Goal: Task Accomplishment & Management: Complete application form

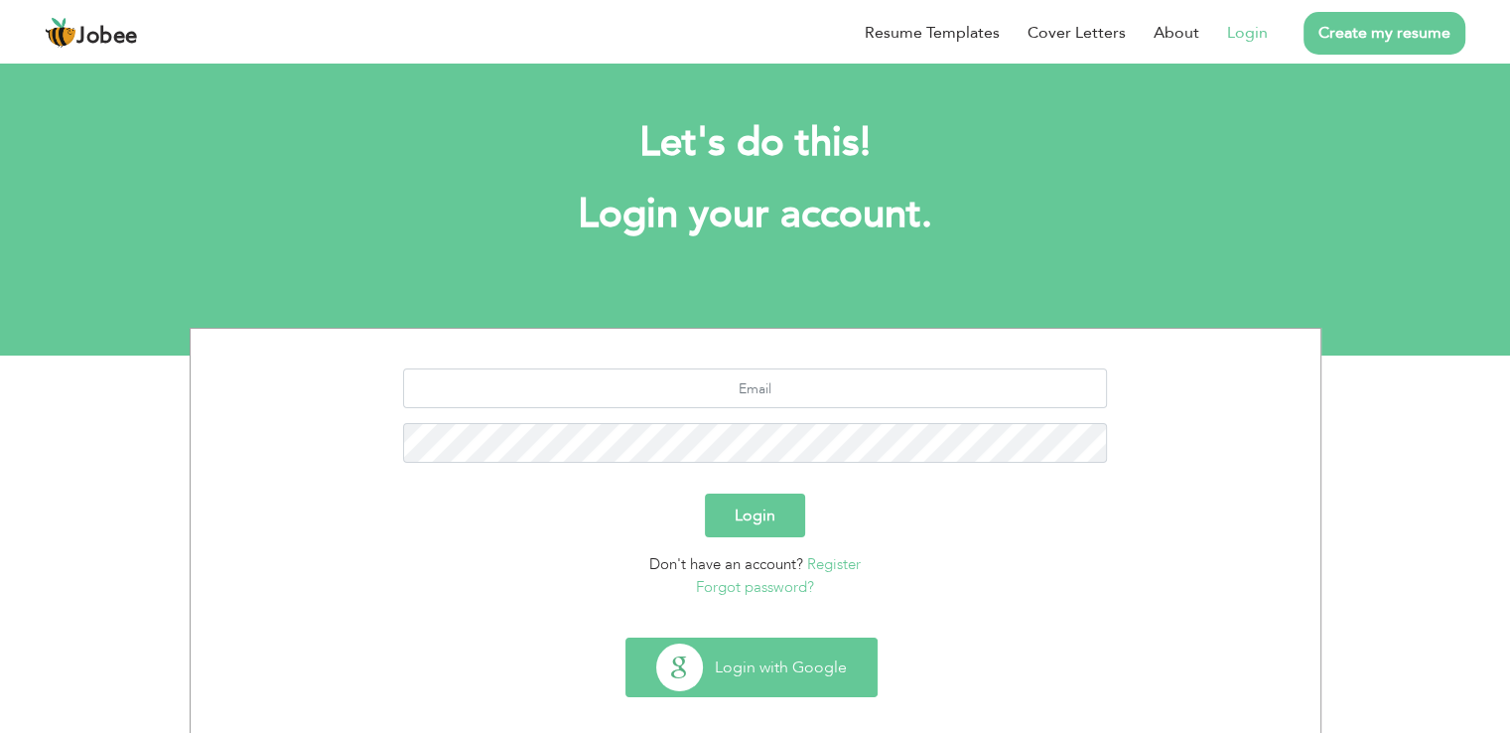
click at [767, 672] on button "Login with Google" at bounding box center [752, 667] width 250 height 58
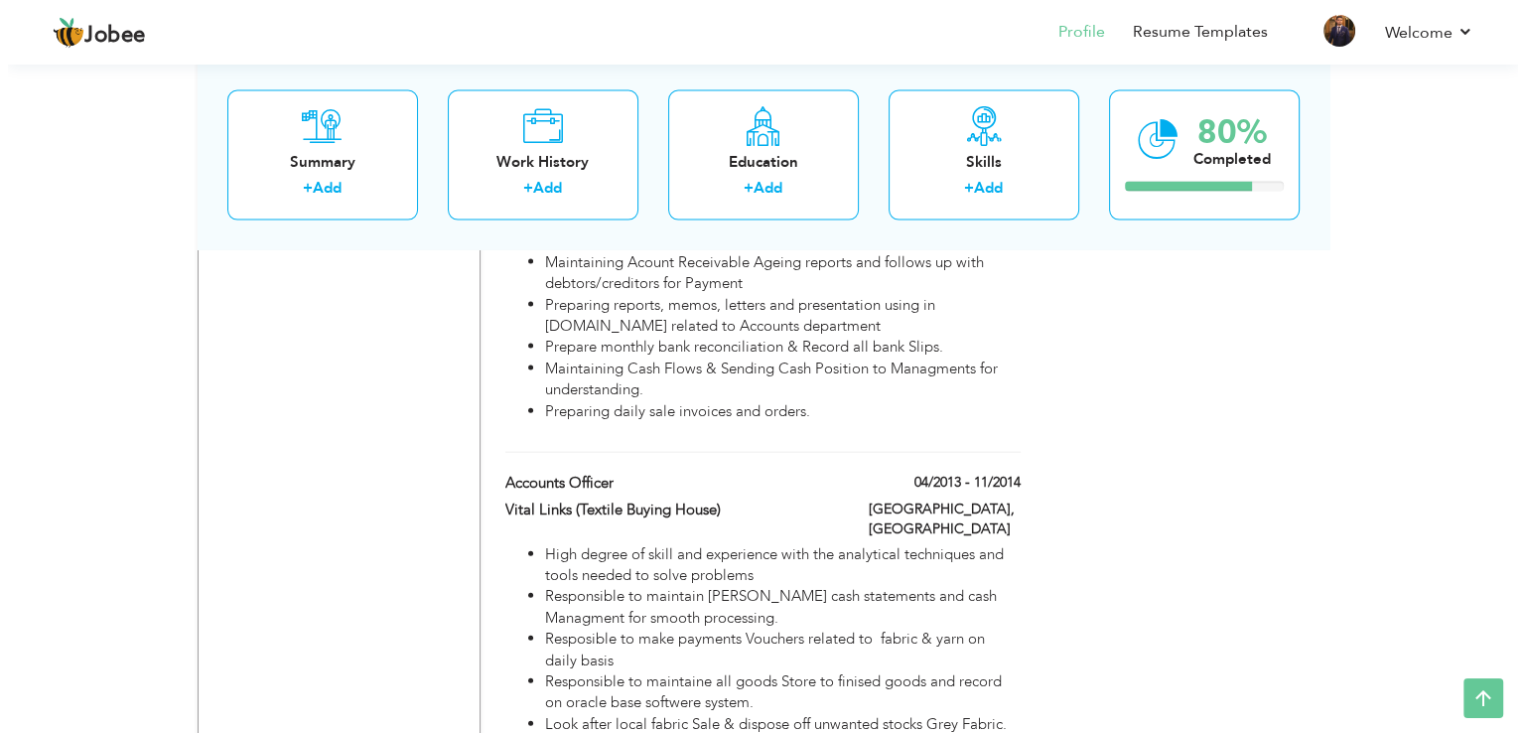
scroll to position [4265, 0]
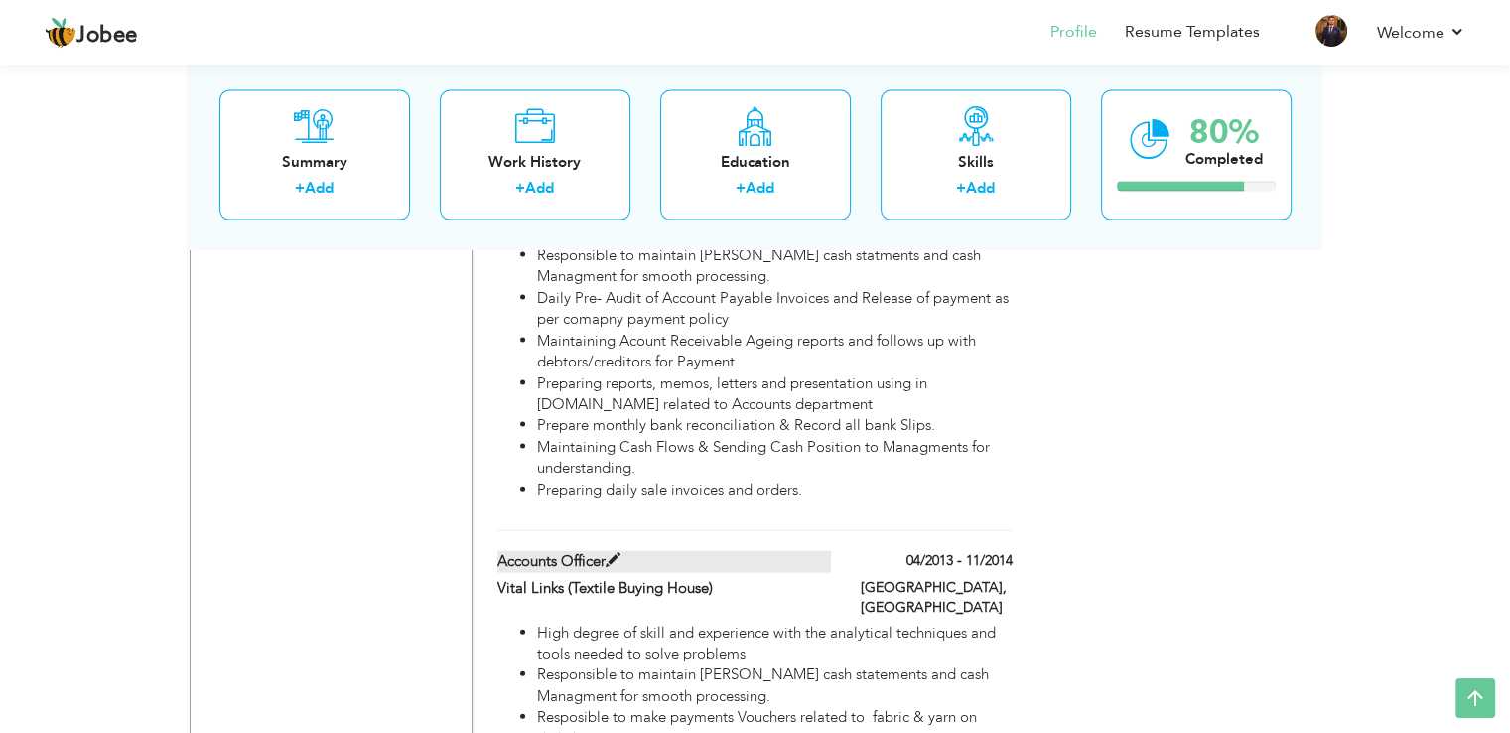
click at [612, 553] on span at bounding box center [613, 560] width 15 height 15
type input "Accounts Officer"
type input "Vital Links (Textile Buying House)"
type input "04/2013"
type input "11/2014"
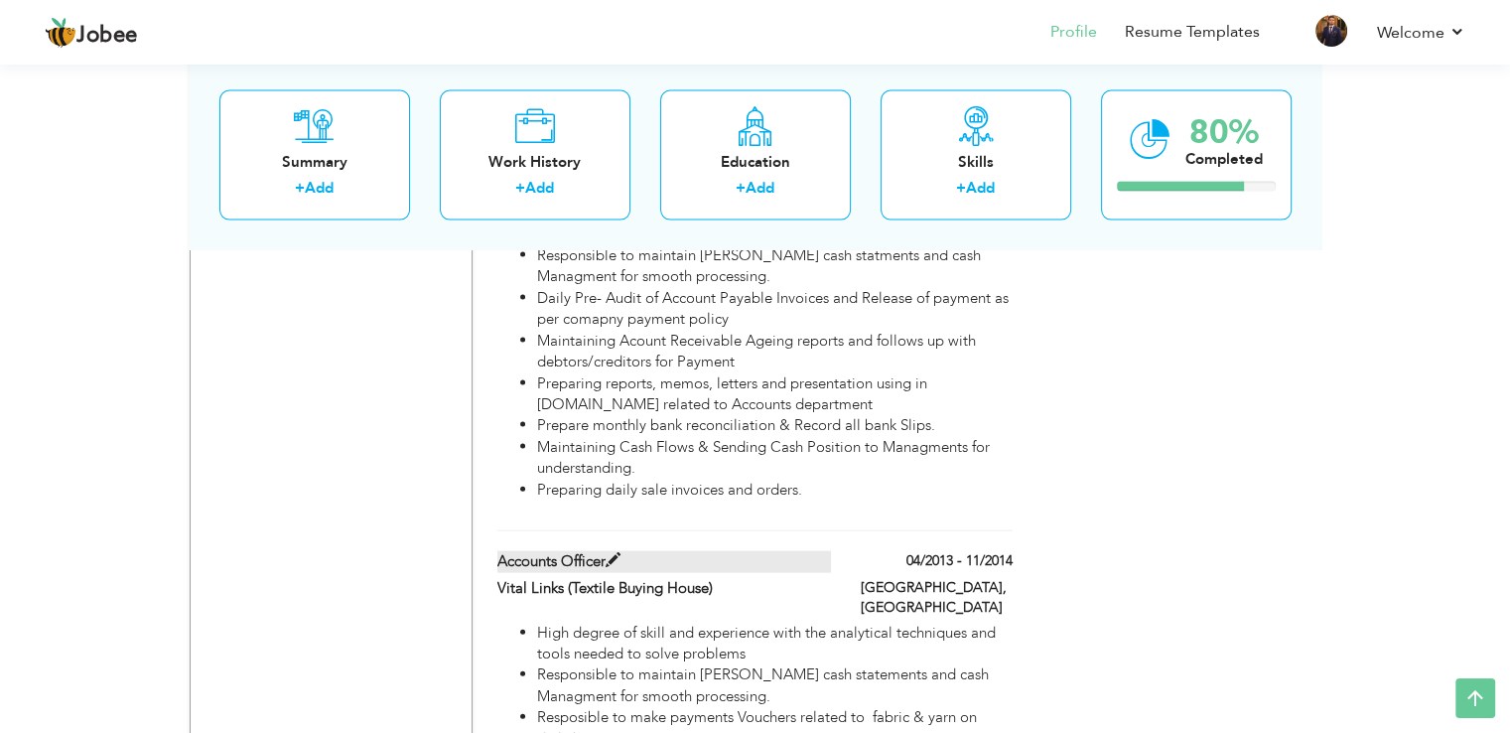
type input "[GEOGRAPHIC_DATA]"
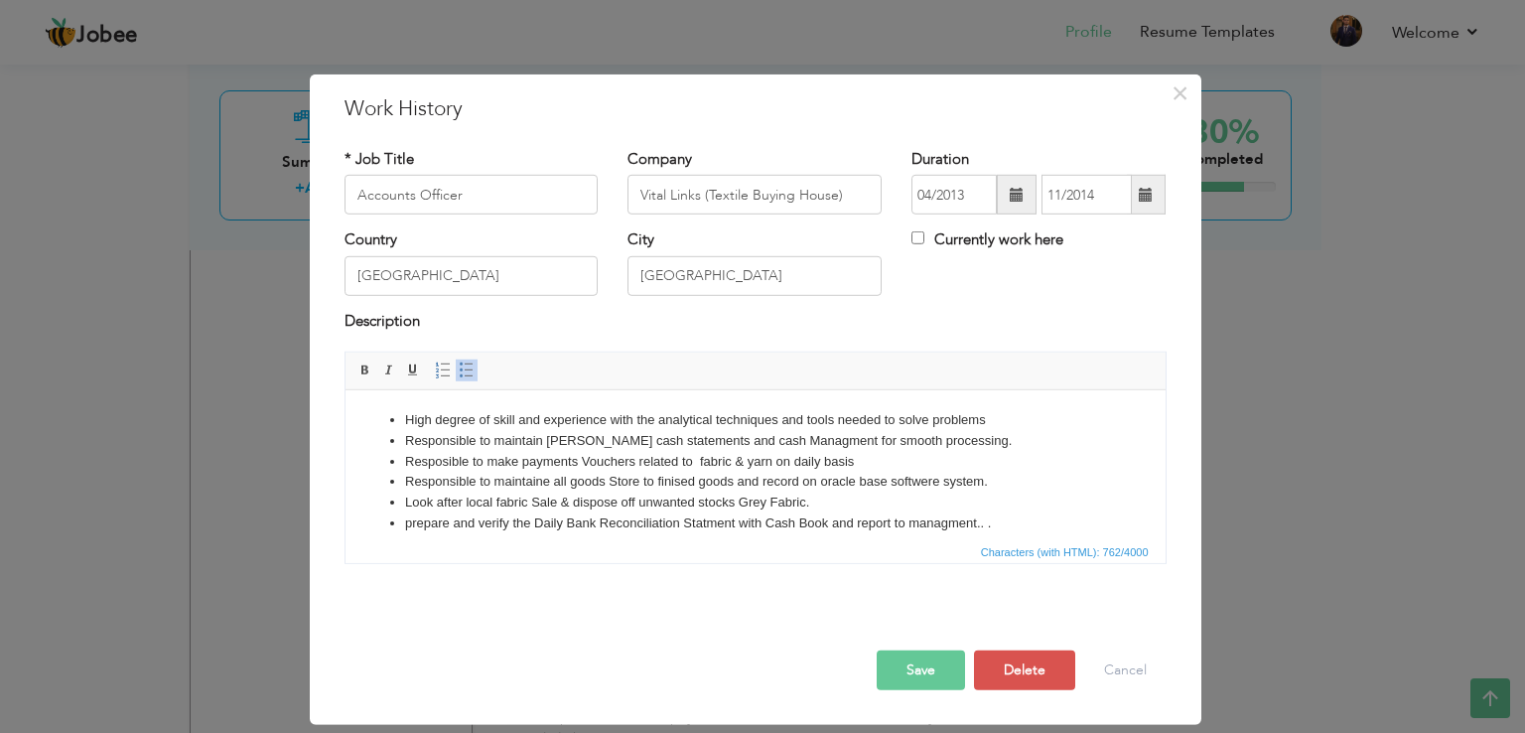
scroll to position [56, 0]
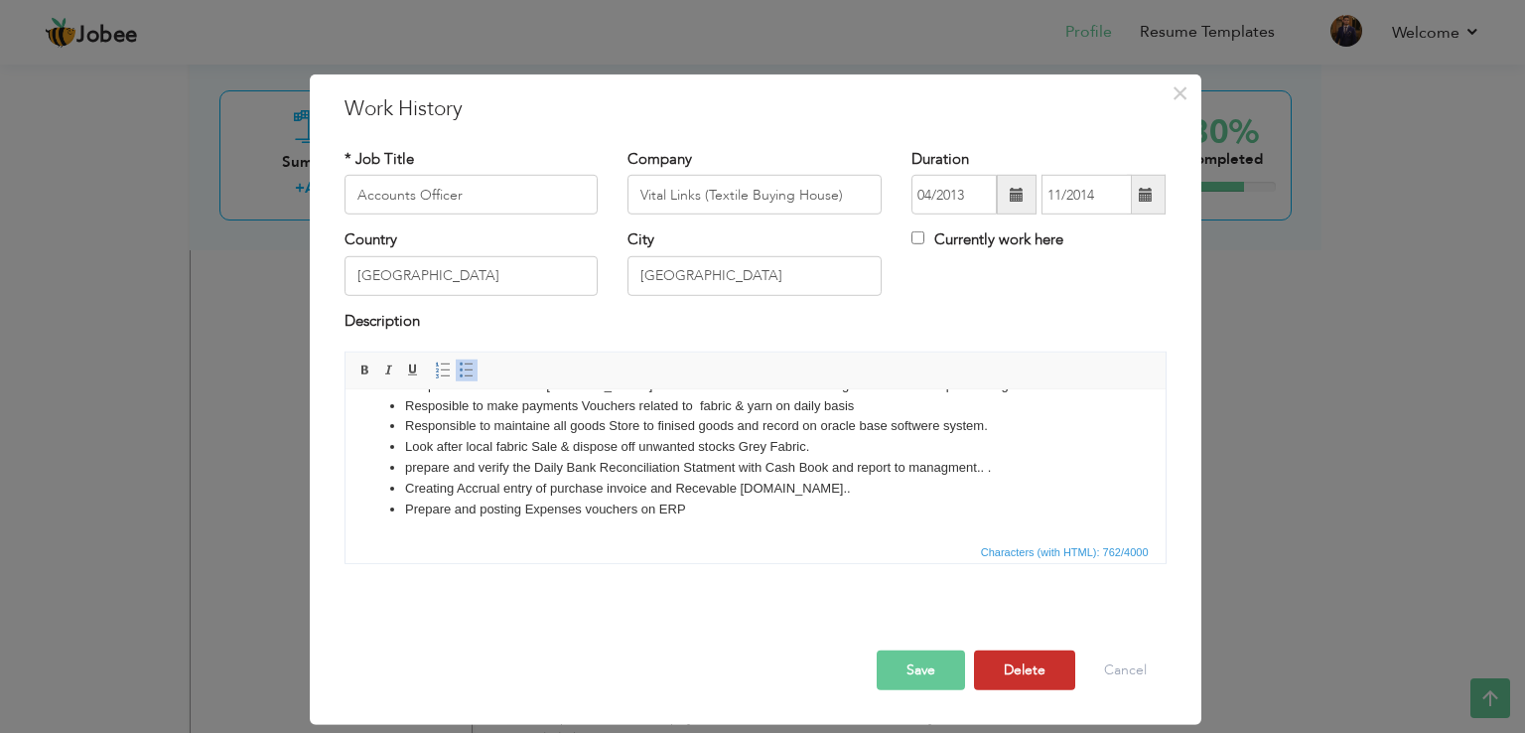
click at [1025, 670] on button "Delete" at bounding box center [1024, 670] width 101 height 40
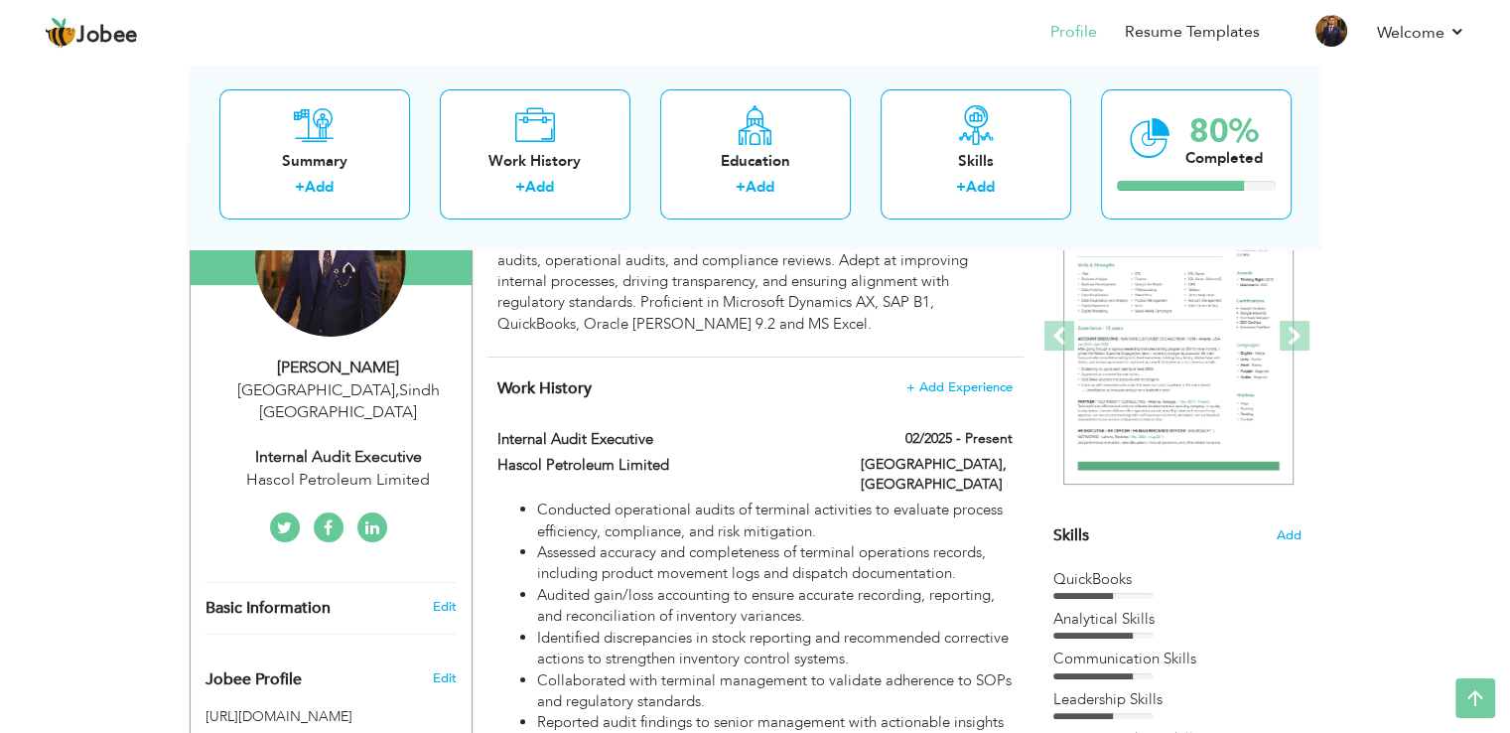
scroll to position [0, 0]
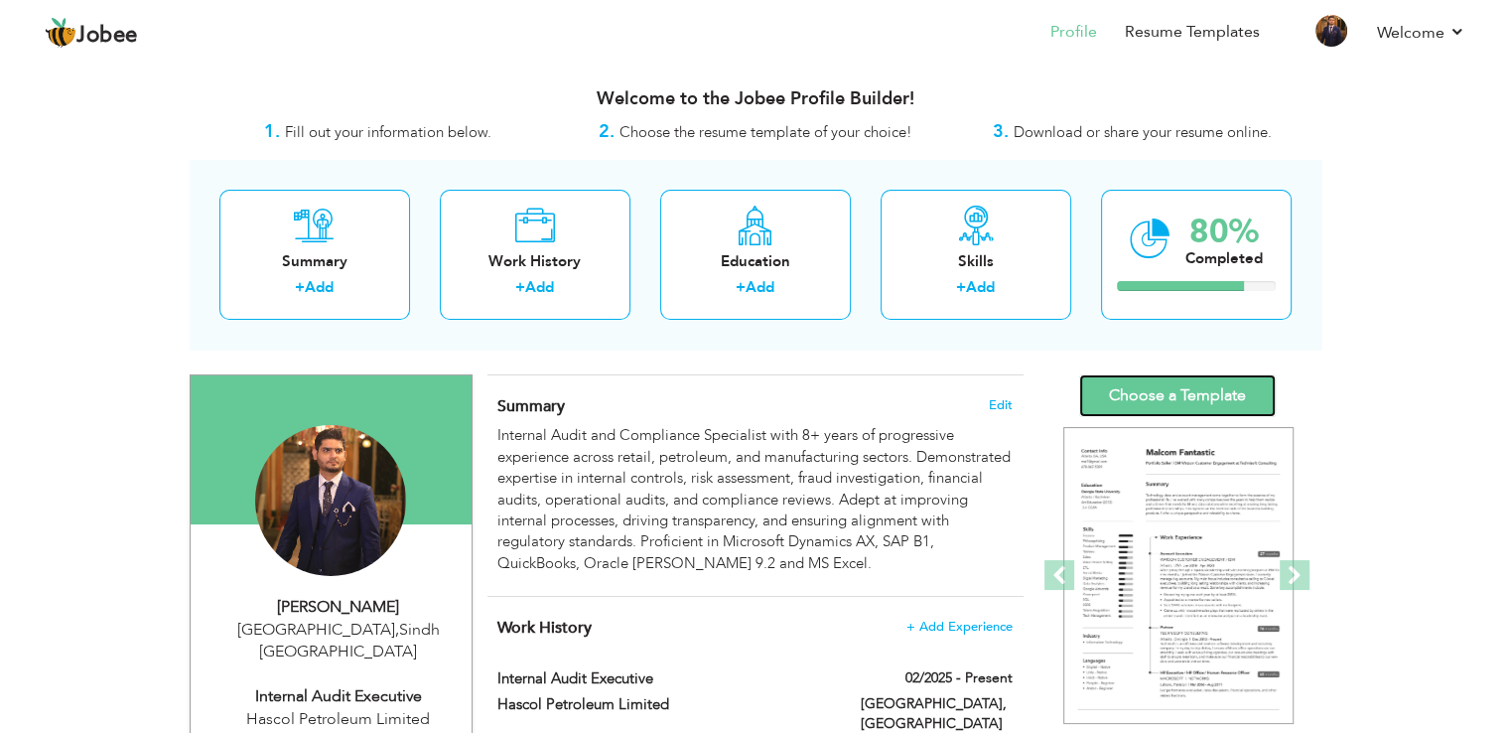
click at [1220, 394] on link "Choose a Template" at bounding box center [1177, 395] width 197 height 43
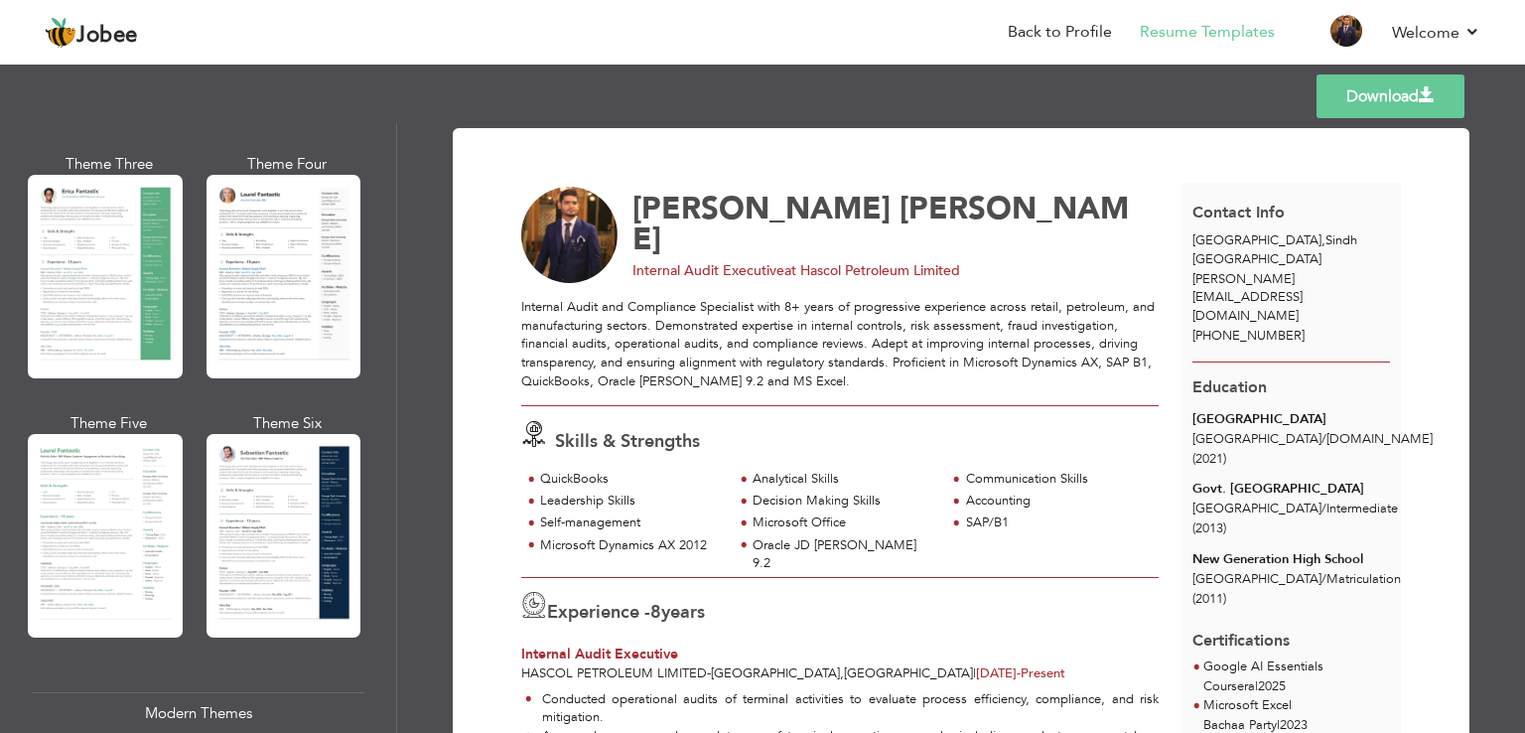
scroll to position [549, 0]
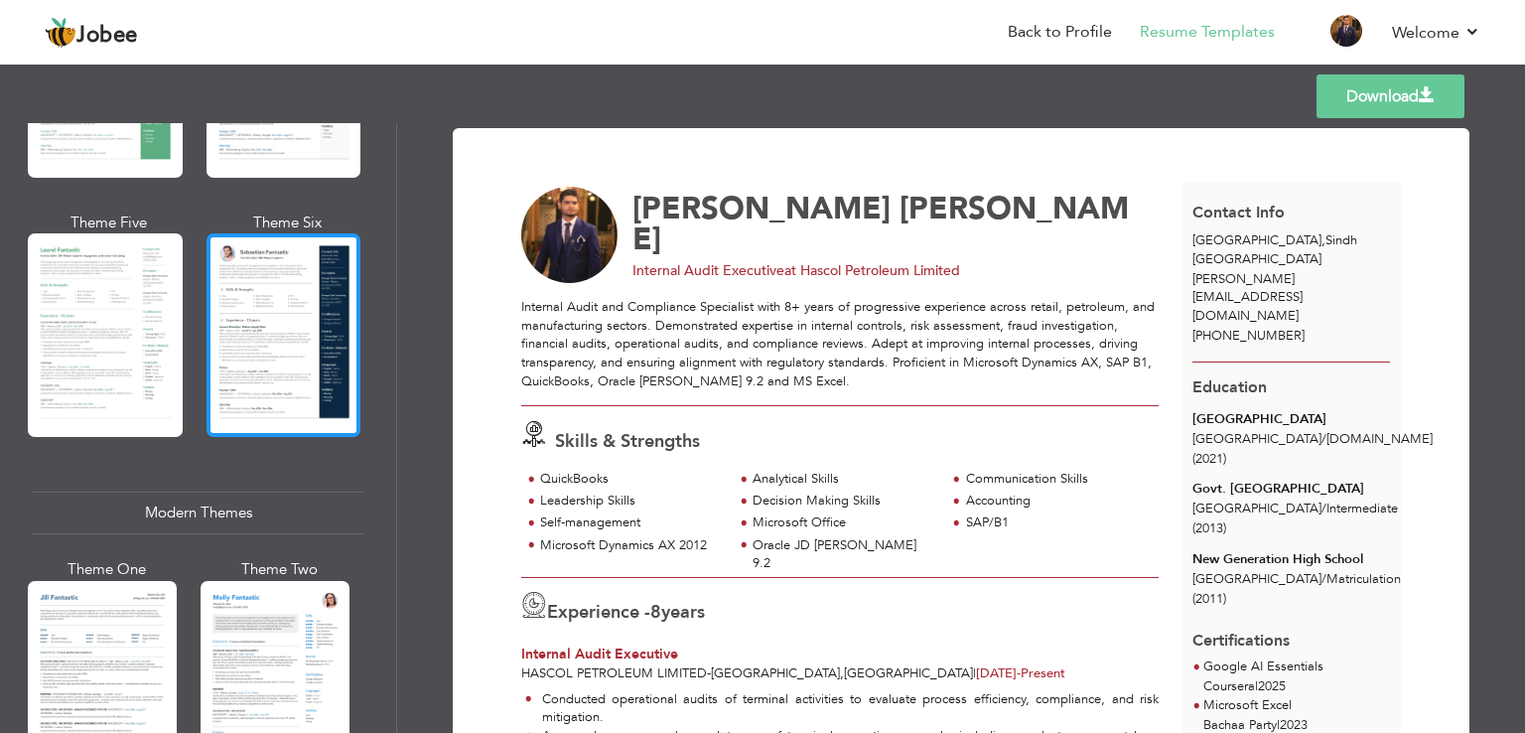
click at [232, 329] on div at bounding box center [284, 335] width 155 height 204
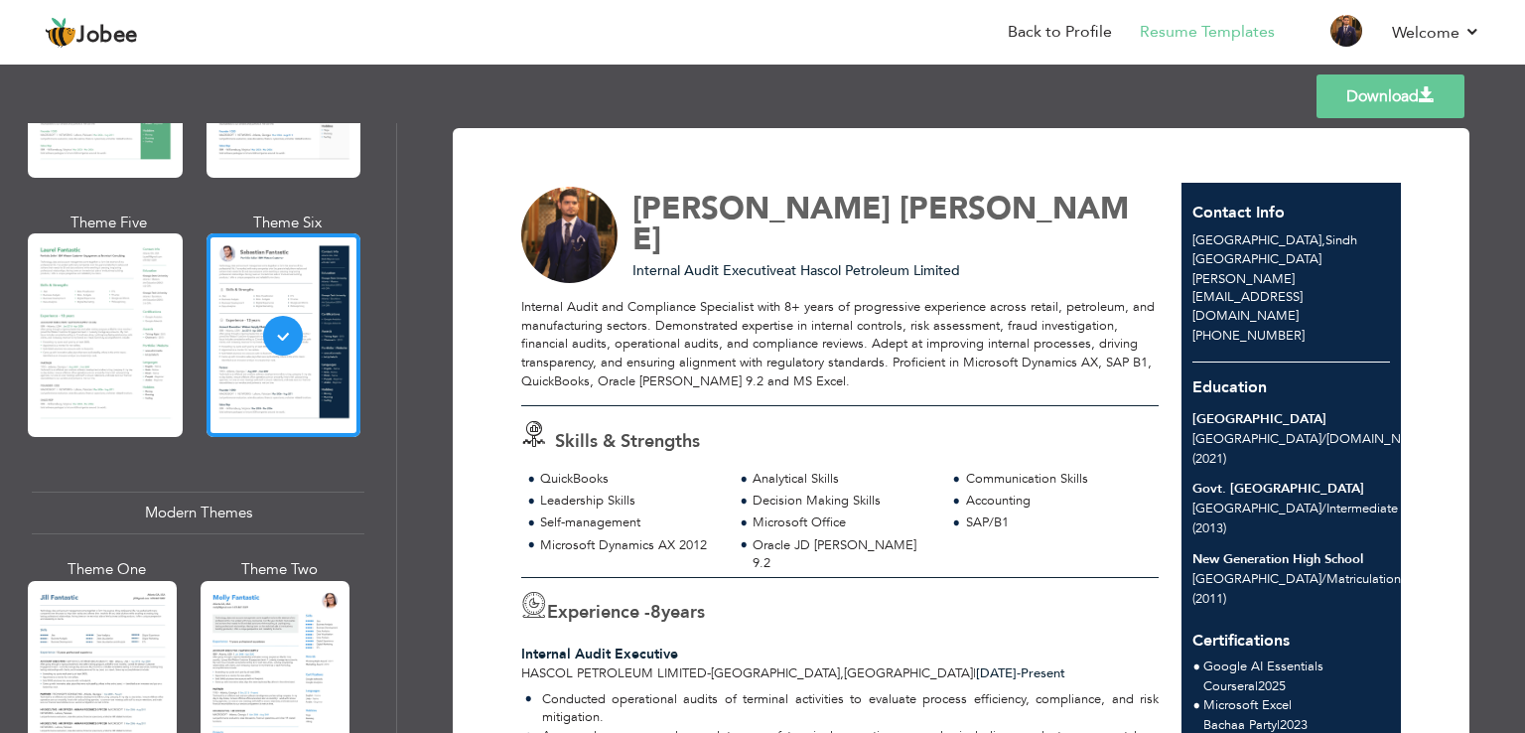
click at [1361, 98] on link "Download" at bounding box center [1391, 96] width 148 height 44
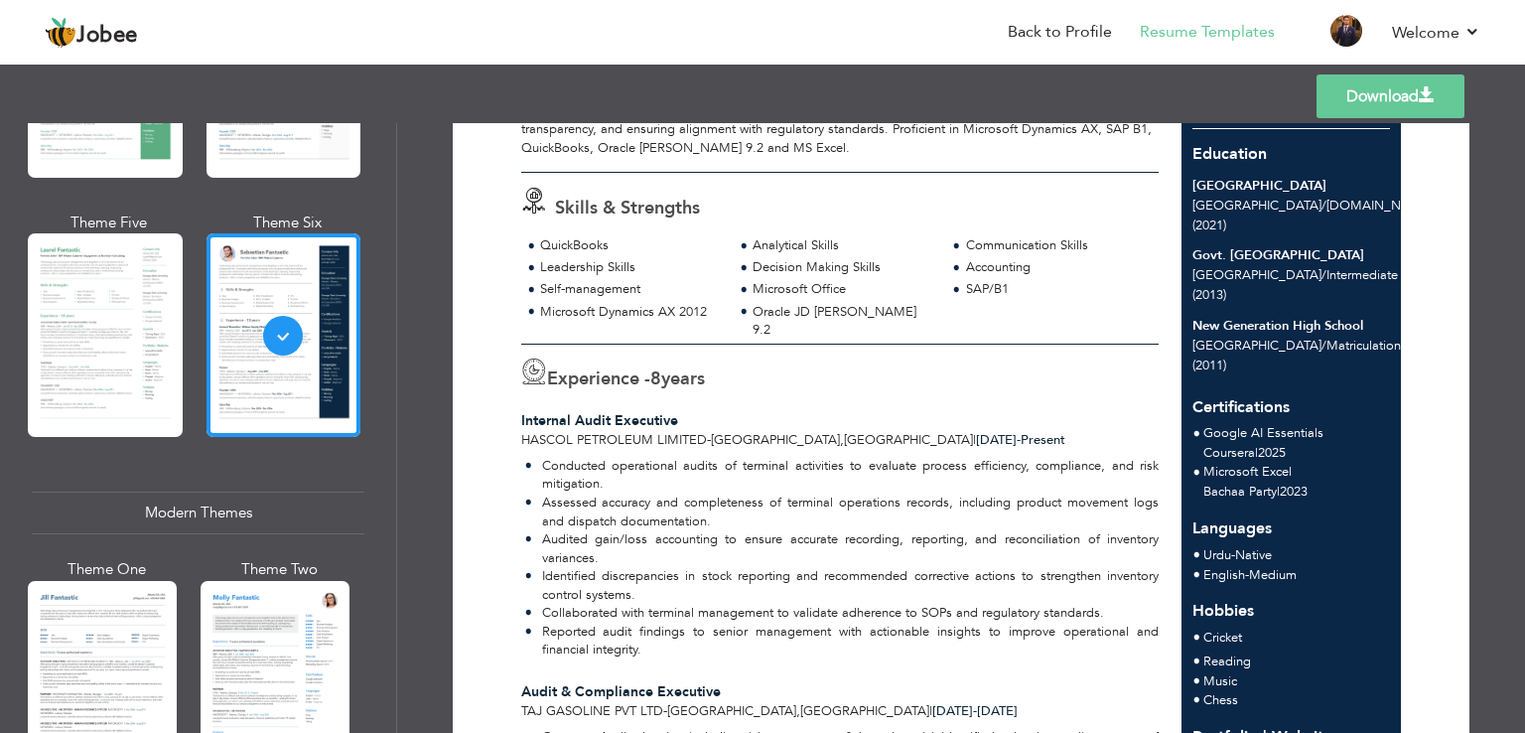
scroll to position [0, 0]
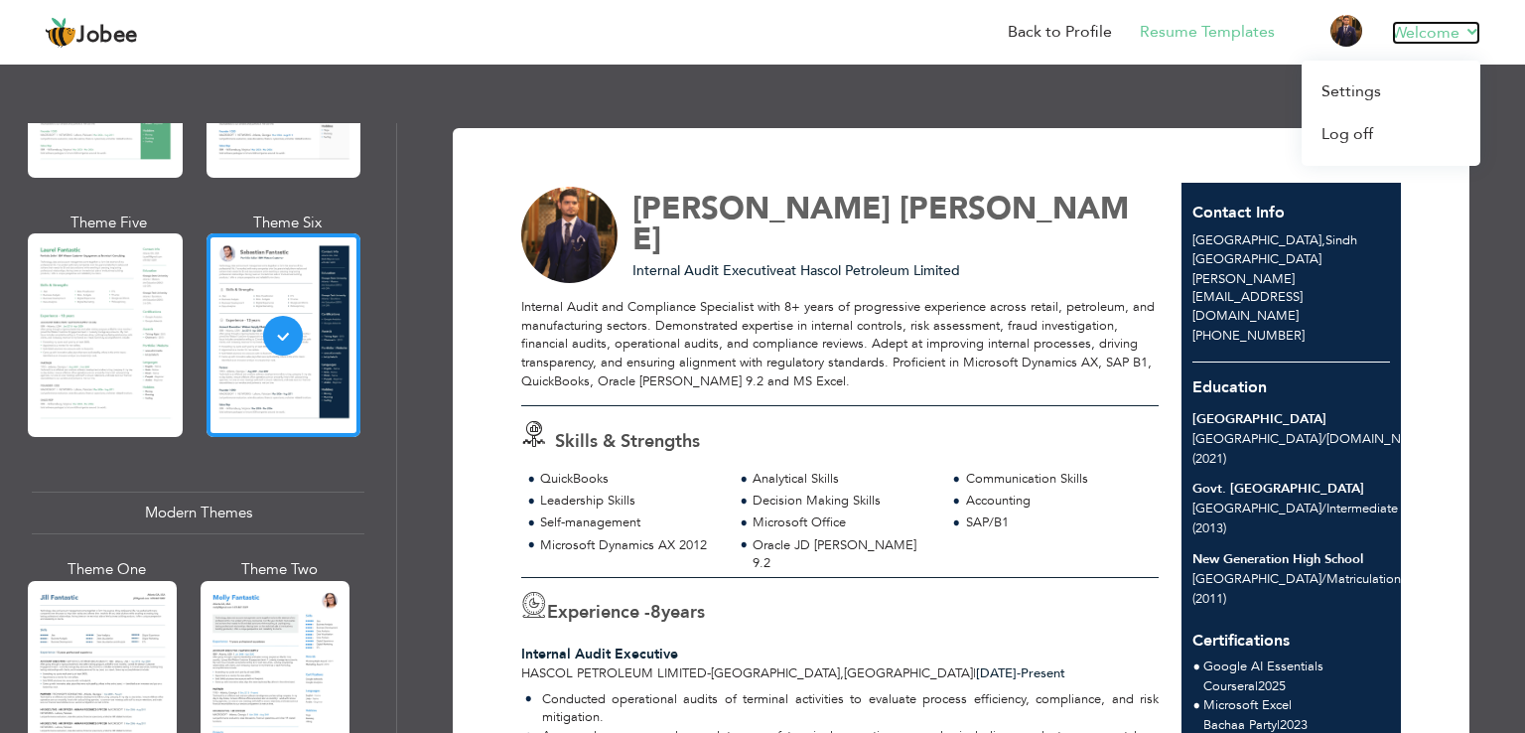
click at [1464, 39] on link "Welcome" at bounding box center [1436, 33] width 88 height 24
click at [1344, 124] on link "Log off" at bounding box center [1391, 134] width 179 height 43
